Goal: Transaction & Acquisition: Purchase product/service

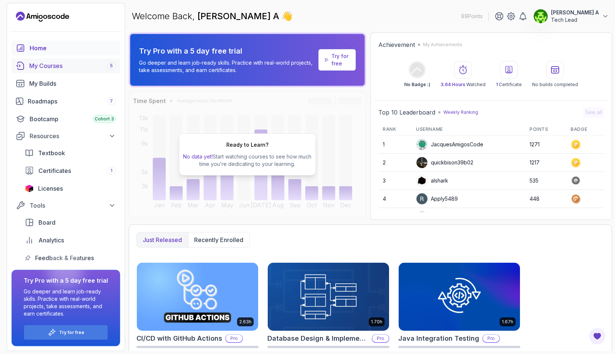
click at [64, 65] on div "My Courses 5" at bounding box center [72, 65] width 86 height 9
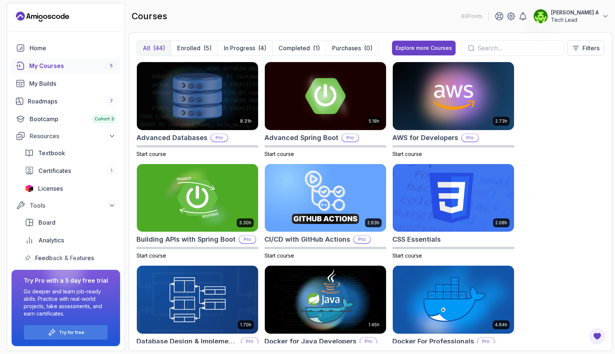
click at [480, 44] on input "text" at bounding box center [517, 48] width 81 height 9
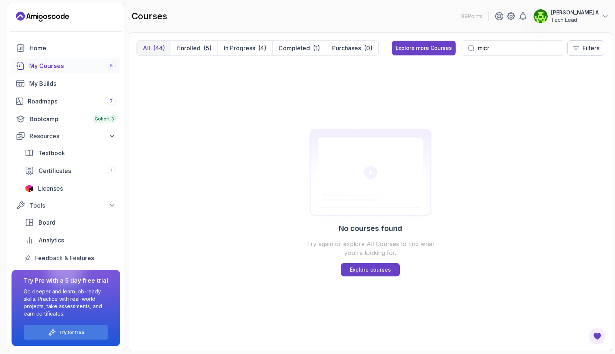
type input "micro"
click at [486, 46] on input "micro" at bounding box center [517, 48] width 81 height 9
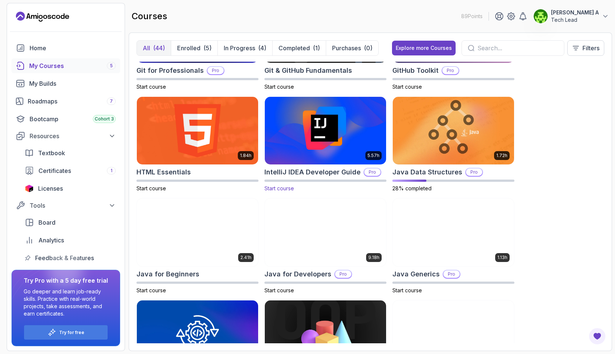
scroll to position [373, 0]
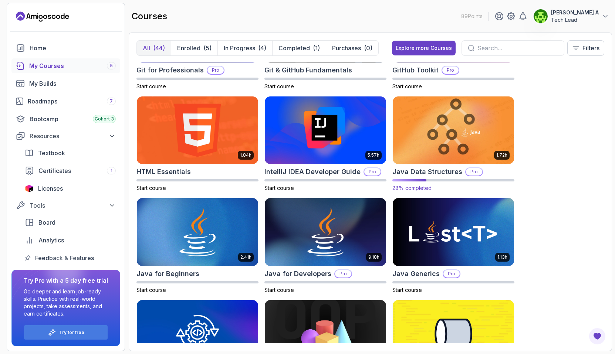
click at [447, 144] on img at bounding box center [453, 130] width 127 height 71
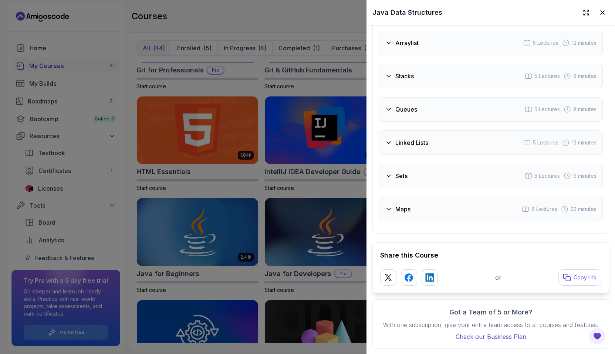
scroll to position [1409, 0]
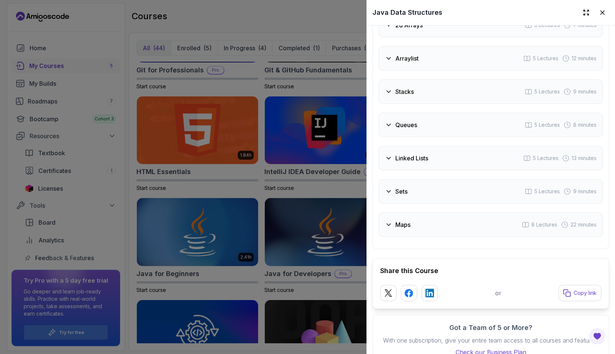
click at [414, 126] on h3 "Queues" at bounding box center [406, 124] width 22 height 9
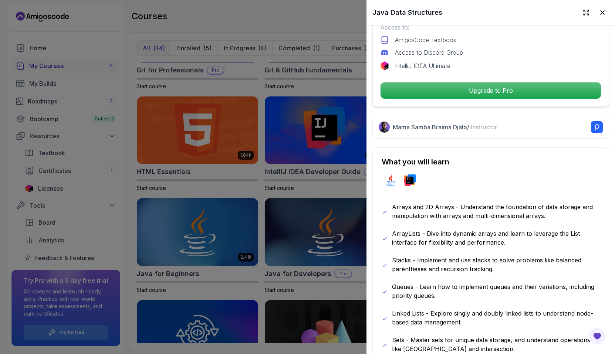
scroll to position [231, 0]
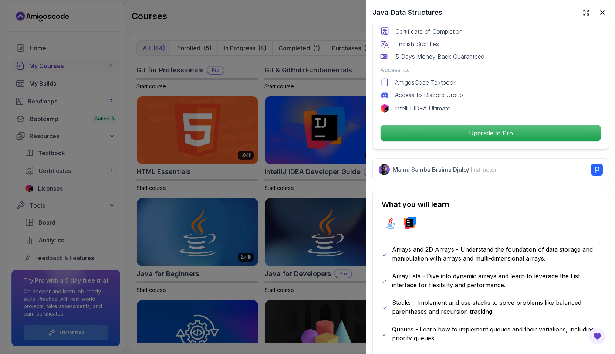
click at [337, 89] on div at bounding box center [307, 177] width 615 height 354
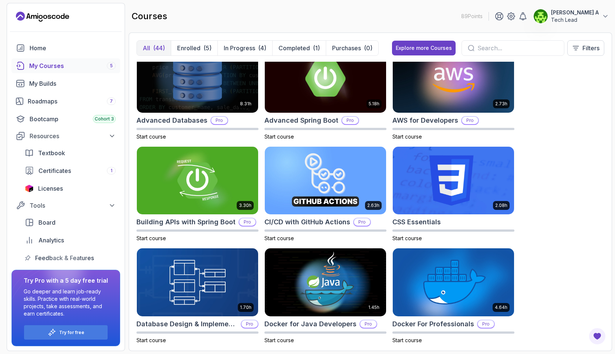
scroll to position [0, 0]
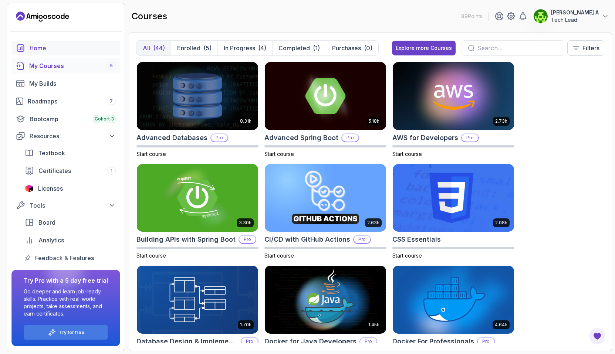
click at [36, 45] on div "Home" at bounding box center [73, 48] width 86 height 9
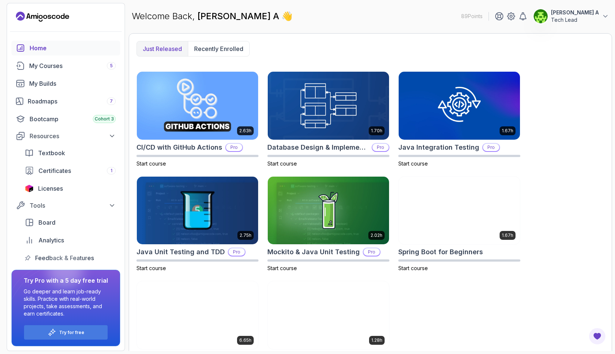
scroll to position [225, 0]
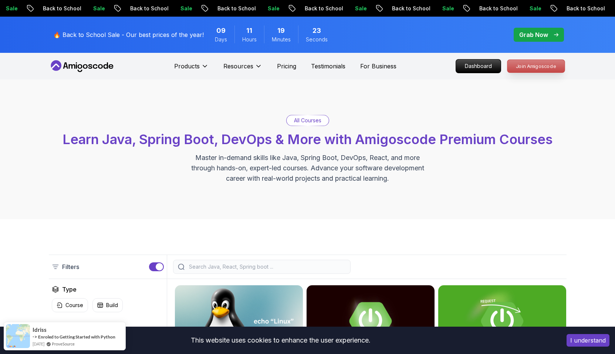
click at [523, 68] on p "Join Amigoscode" at bounding box center [535, 66] width 57 height 13
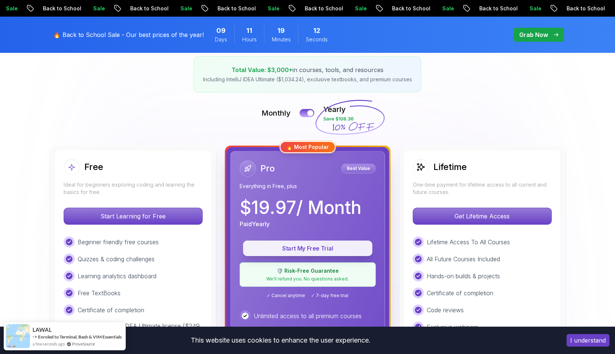
scroll to position [148, 0]
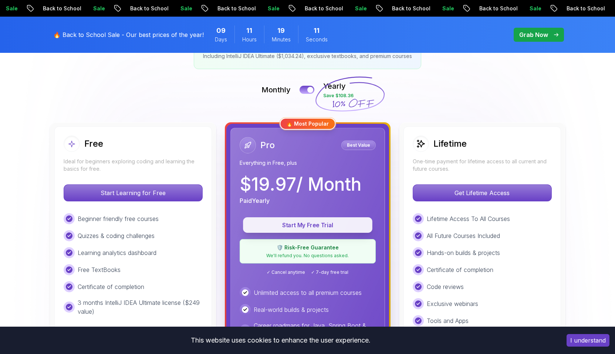
click at [309, 228] on p "Start My Free Trial" at bounding box center [307, 225] width 112 height 8
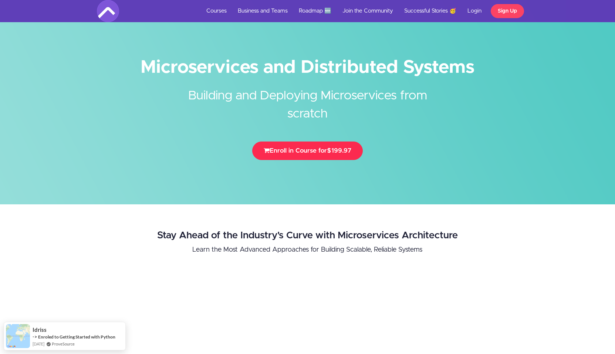
click at [316, 153] on button "Enroll in Course for $199.97" at bounding box center [307, 151] width 110 height 18
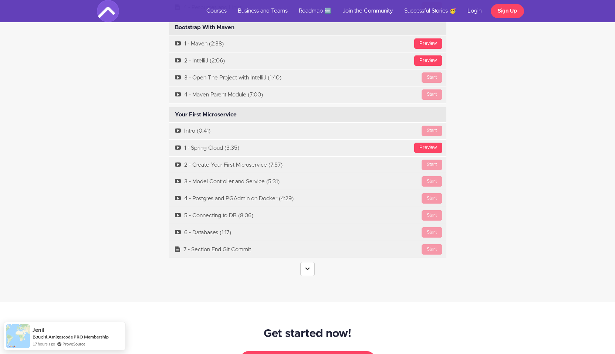
scroll to position [2224, 0]
click at [309, 265] on icon at bounding box center [307, 267] width 5 height 5
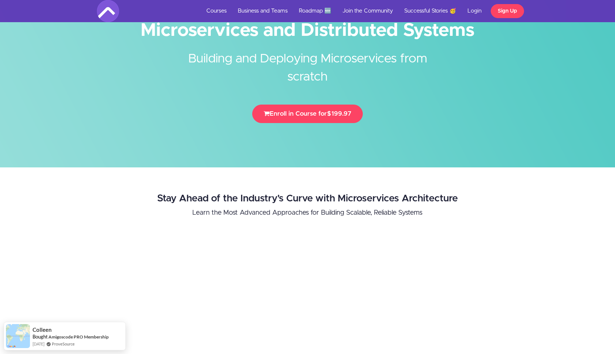
scroll to position [0, 0]
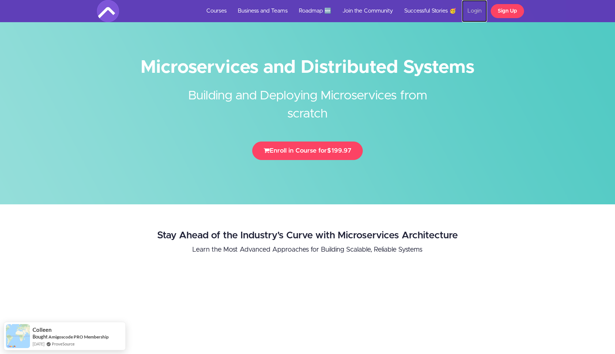
click at [473, 9] on link "Login" at bounding box center [474, 11] width 25 height 22
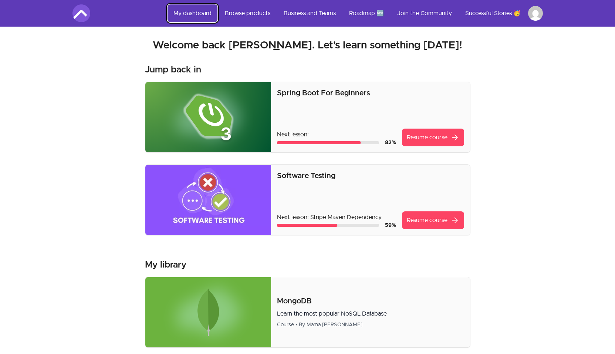
click at [193, 14] on link "My dashboard" at bounding box center [192, 13] width 50 height 18
click at [86, 16] on img at bounding box center [81, 13] width 18 height 18
